Goal: Task Accomplishment & Management: Complete application form

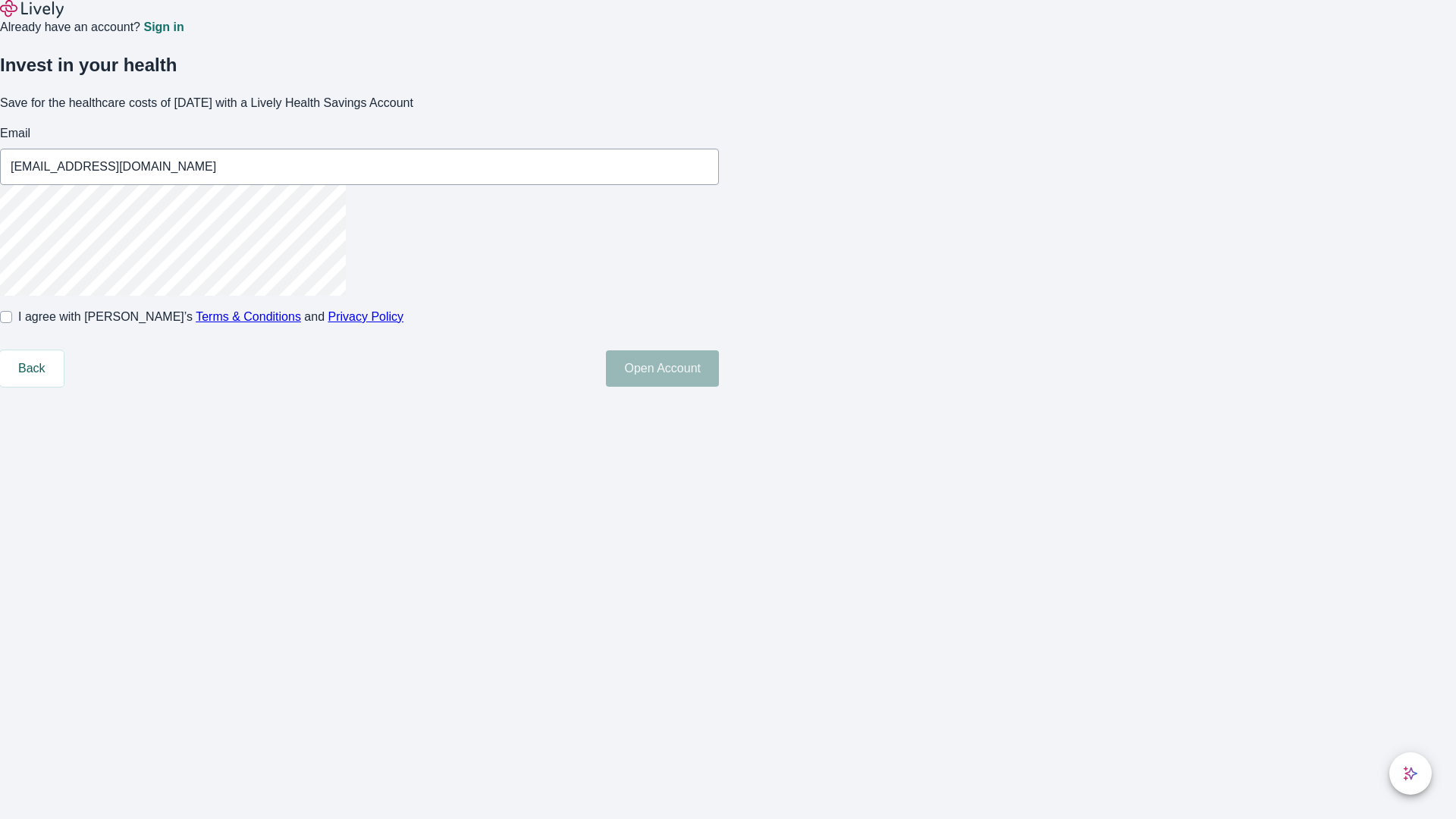
click at [12, 323] on input "I agree with Lively’s Terms & Conditions and Privacy Policy" at bounding box center [6, 317] width 12 height 12
checkbox input "true"
click at [719, 387] on button "Open Account" at bounding box center [663, 368] width 113 height 36
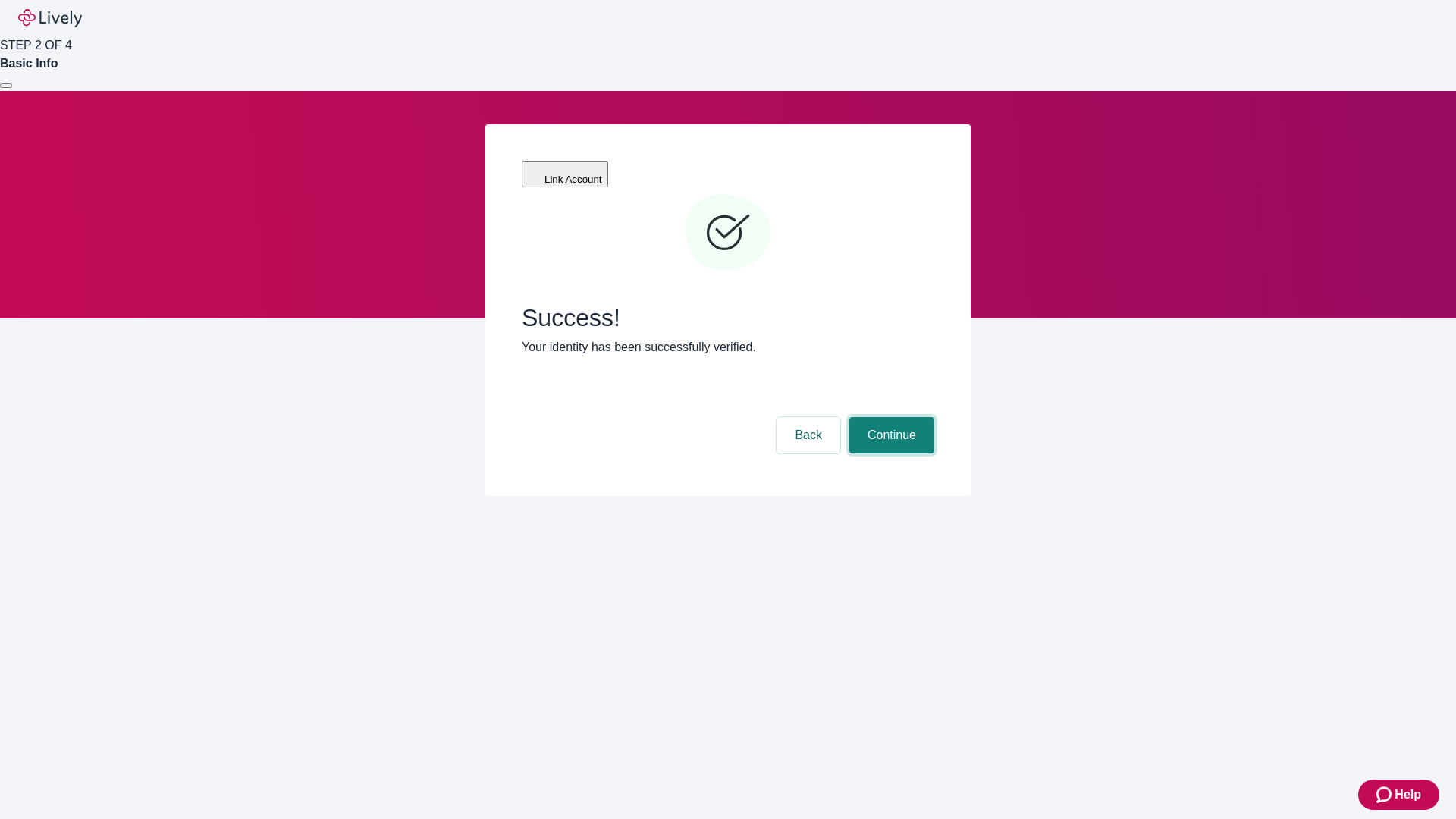
click at [890, 417] on button "Continue" at bounding box center [891, 435] width 85 height 36
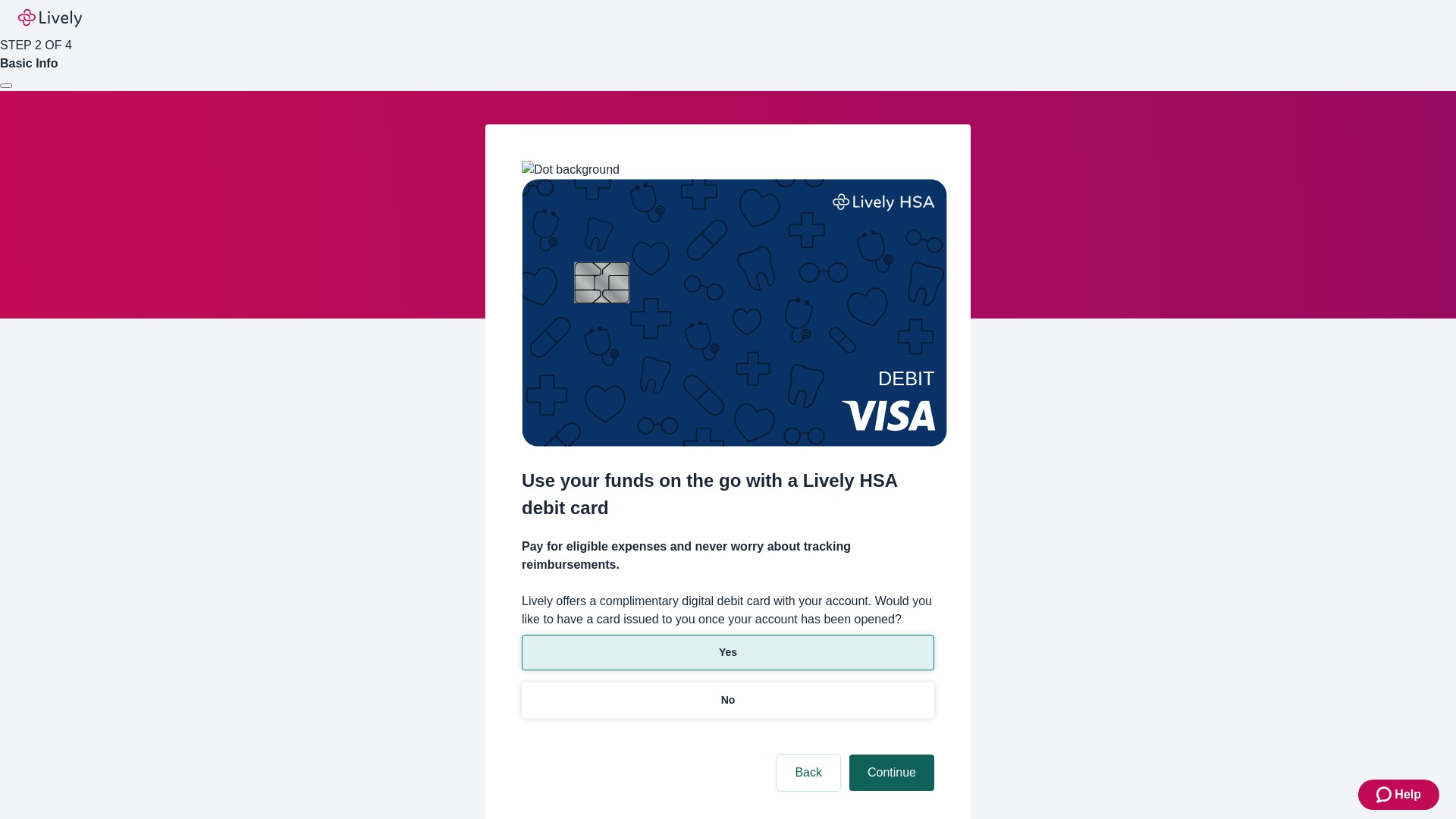
click at [727, 692] on p "No" at bounding box center [729, 700] width 15 height 16
click at [890, 754] on button "Continue" at bounding box center [891, 772] width 85 height 36
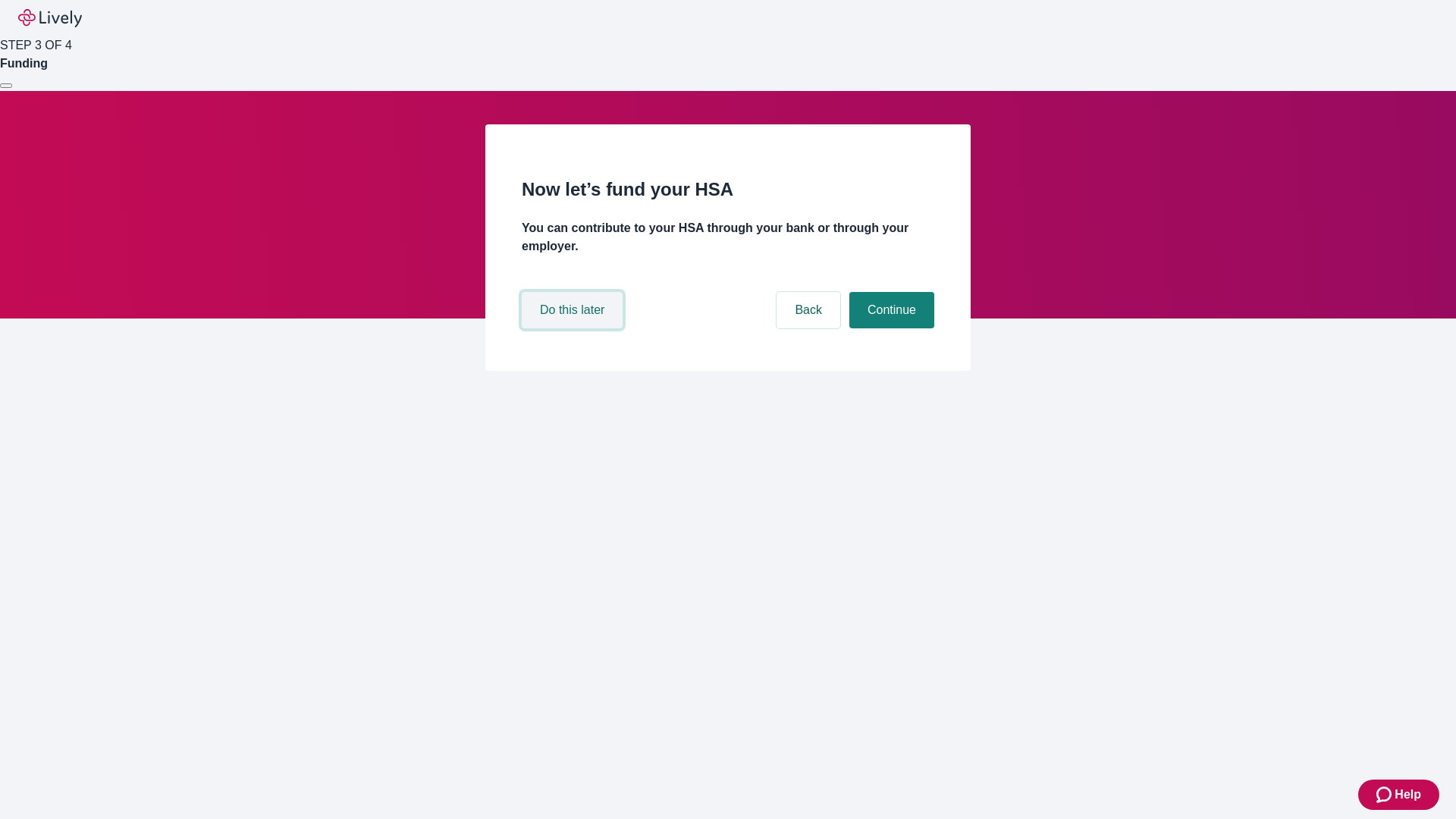
click at [574, 328] on button "Do this later" at bounding box center [572, 309] width 101 height 36
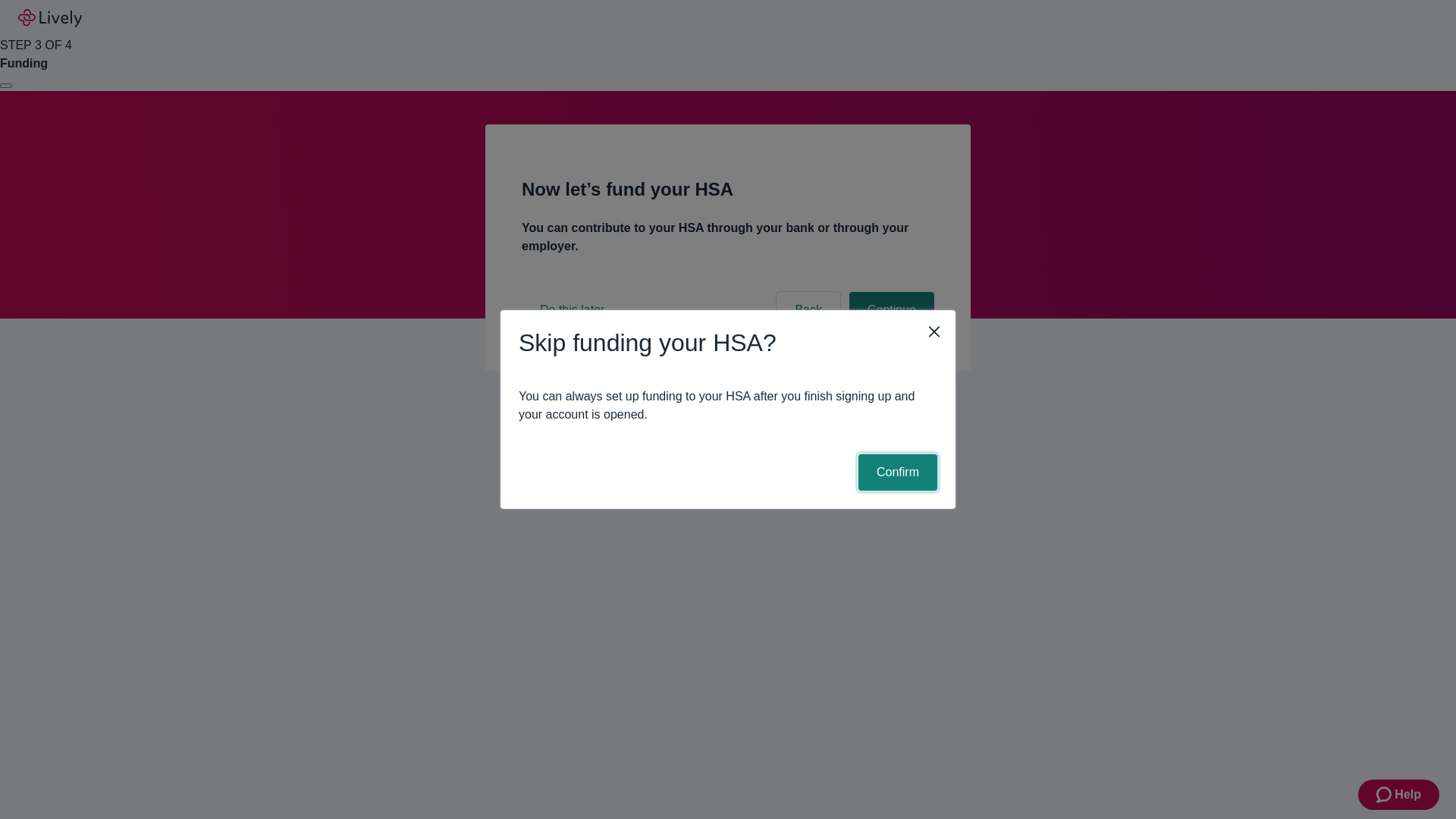
click at [895, 472] on button "Confirm" at bounding box center [898, 472] width 79 height 36
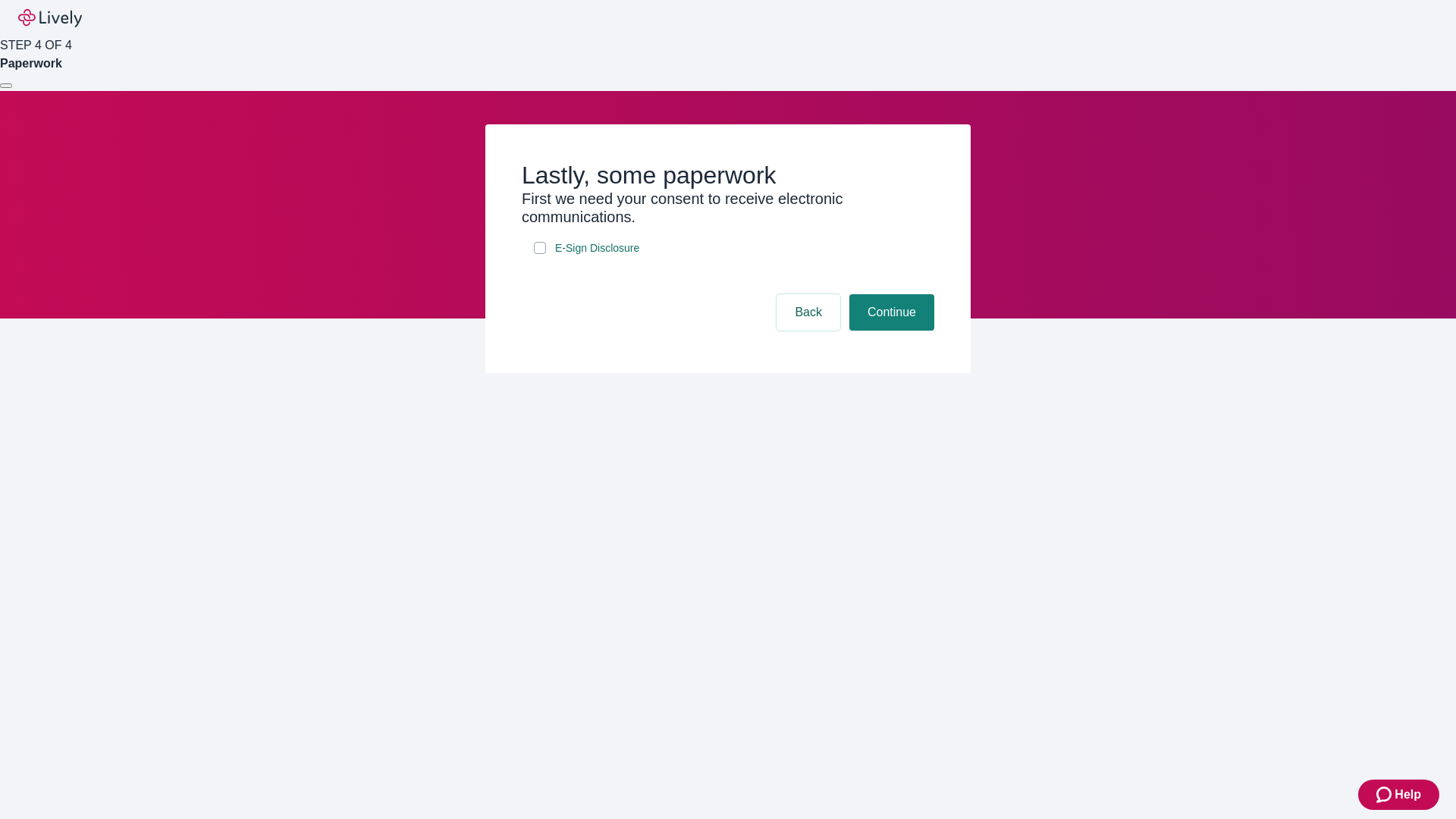
click at [540, 254] on input "E-Sign Disclosure" at bounding box center [540, 247] width 12 height 12
checkbox input "true"
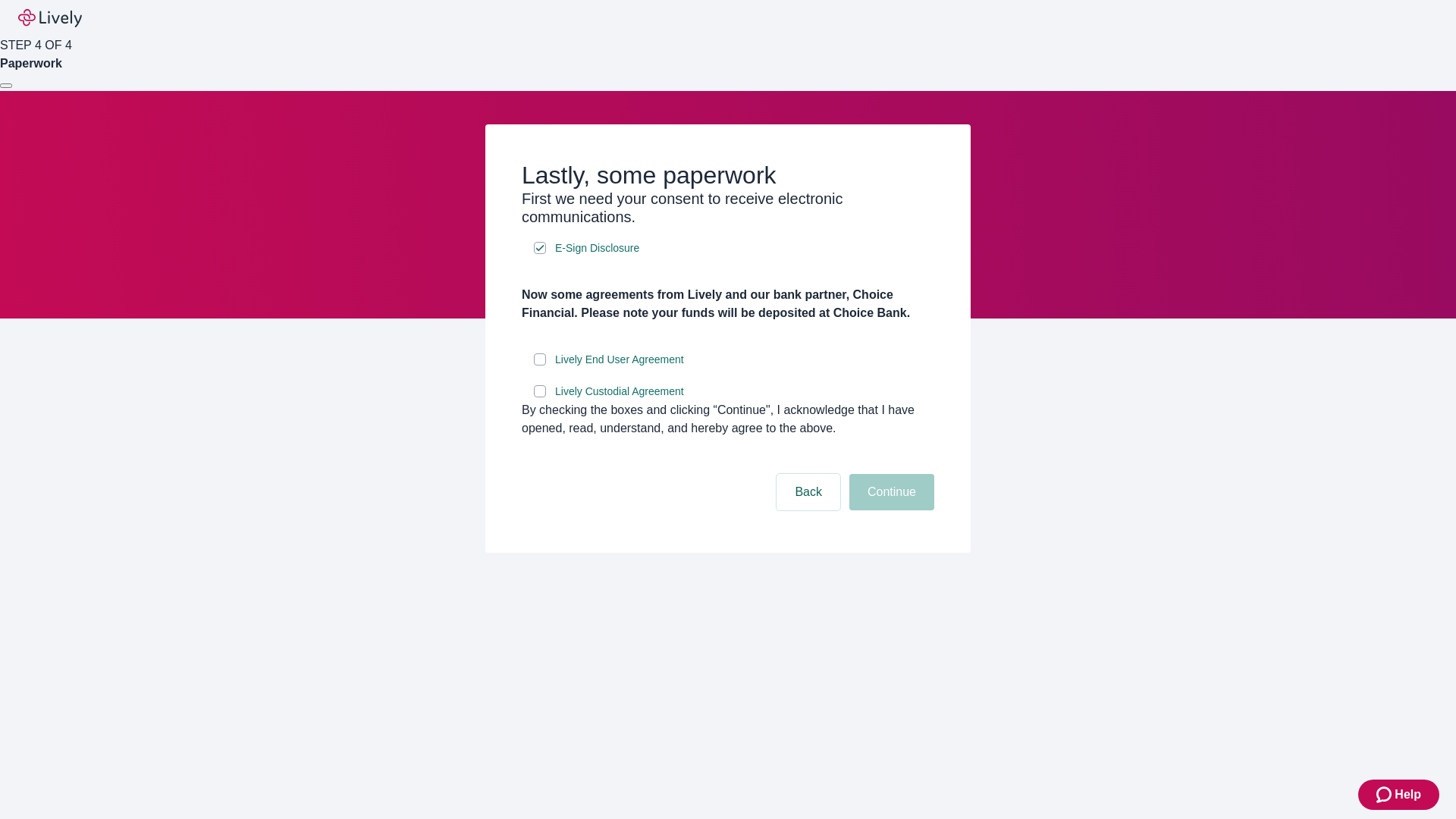
click at [540, 365] on input "Lively End User Agreement" at bounding box center [540, 359] width 12 height 12
checkbox input "true"
click at [540, 397] on input "Lively Custodial Agreement" at bounding box center [540, 391] width 12 height 12
checkbox input "true"
click at [890, 510] on button "Continue" at bounding box center [891, 492] width 85 height 36
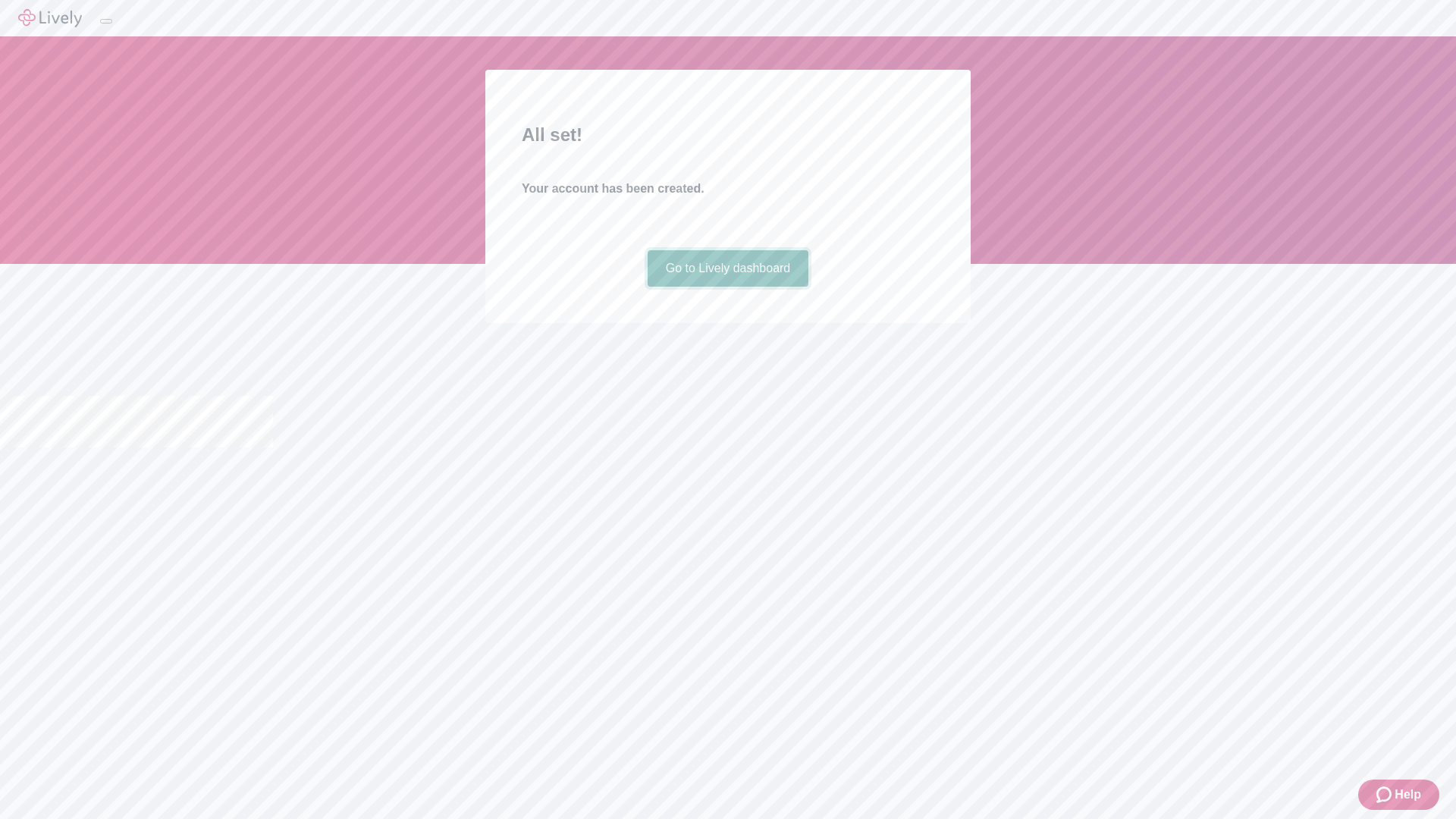
click at [727, 287] on link "Go to Lively dashboard" at bounding box center [729, 268] width 162 height 36
